Goal: Find specific page/section: Find specific page/section

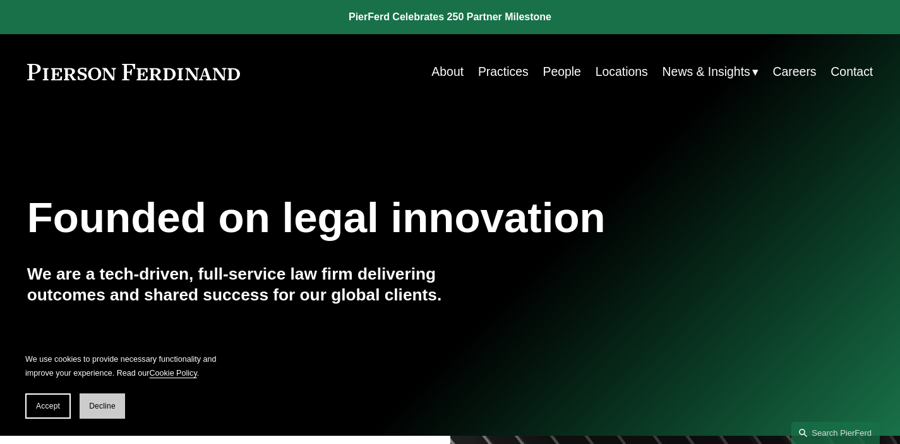
click at [104, 406] on span "Decline" at bounding box center [102, 405] width 27 height 9
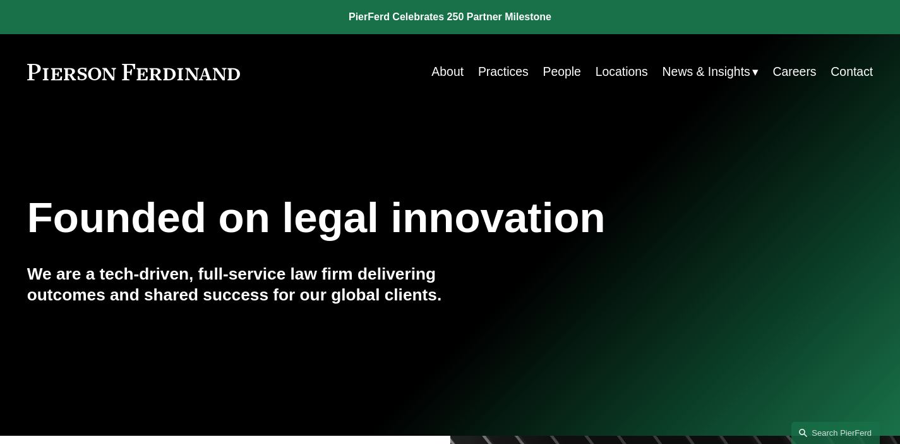
click at [563, 73] on link "People" at bounding box center [562, 71] width 38 height 25
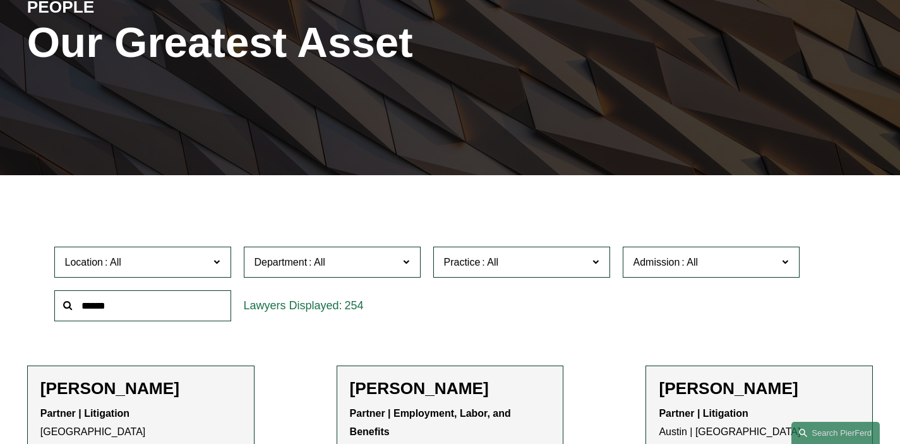
scroll to position [176, 0]
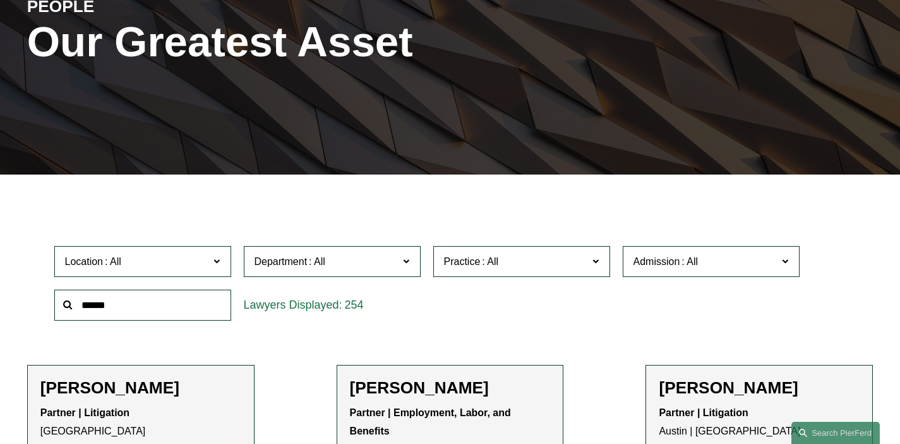
click at [166, 306] on input "text" at bounding box center [142, 304] width 177 height 31
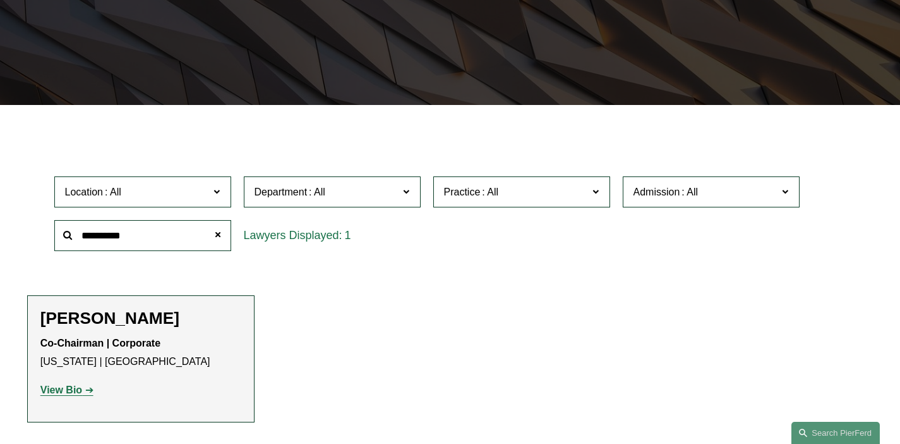
scroll to position [249, 0]
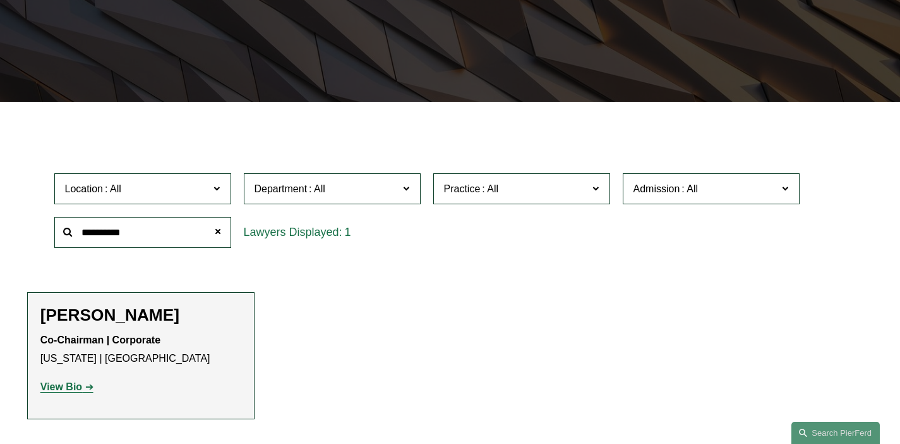
type input "**********"
click at [59, 388] on strong "View Bio" at bounding box center [61, 386] width 42 height 11
